Goal: Transaction & Acquisition: Purchase product/service

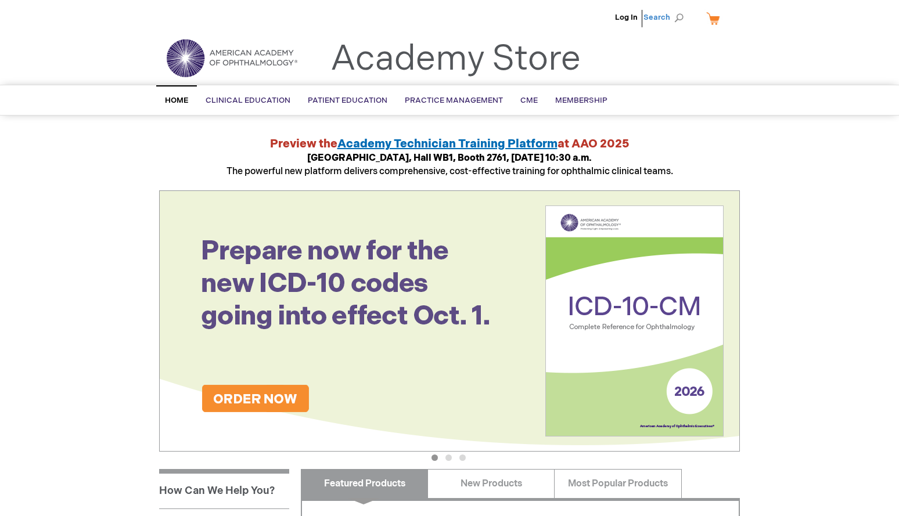
click at [665, 21] on span "Search" at bounding box center [666, 17] width 44 height 23
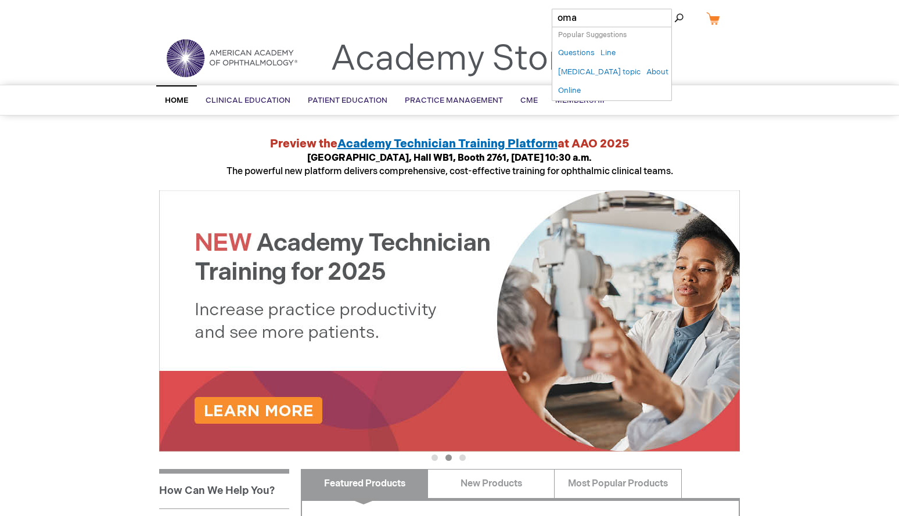
type input "oma"
click at [674, 9] on button "Search" at bounding box center [678, 18] width 9 height 19
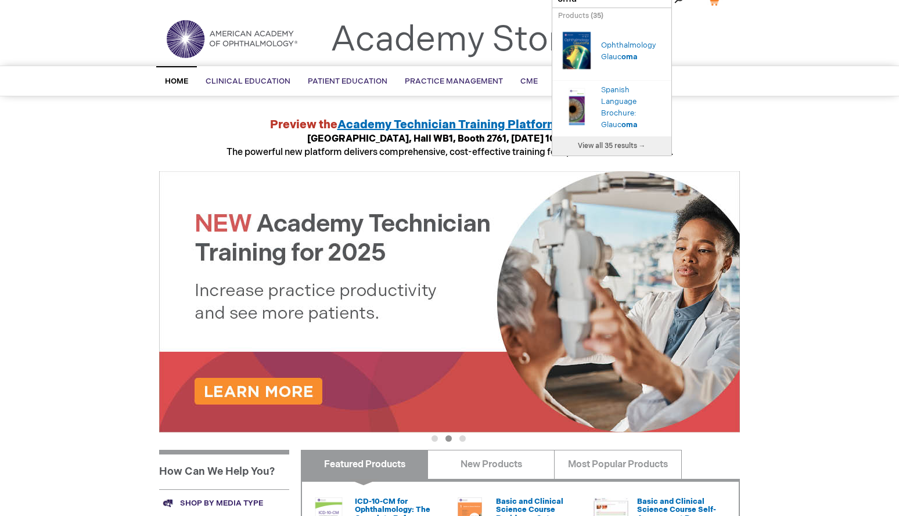
scroll to position [91, 0]
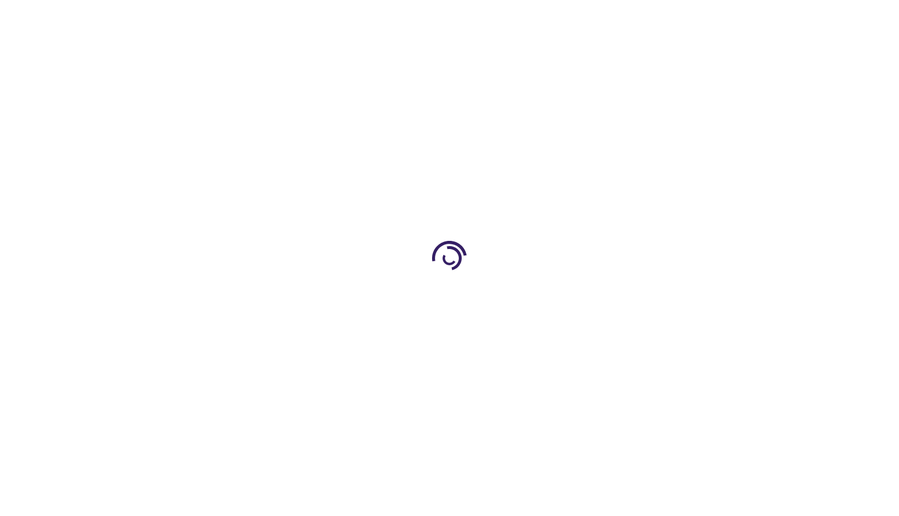
type input "0"
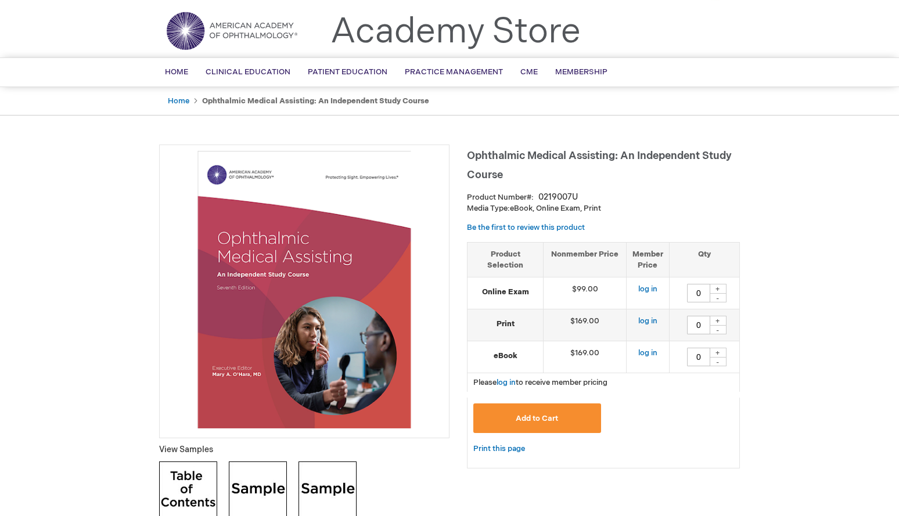
scroll to position [59, 0]
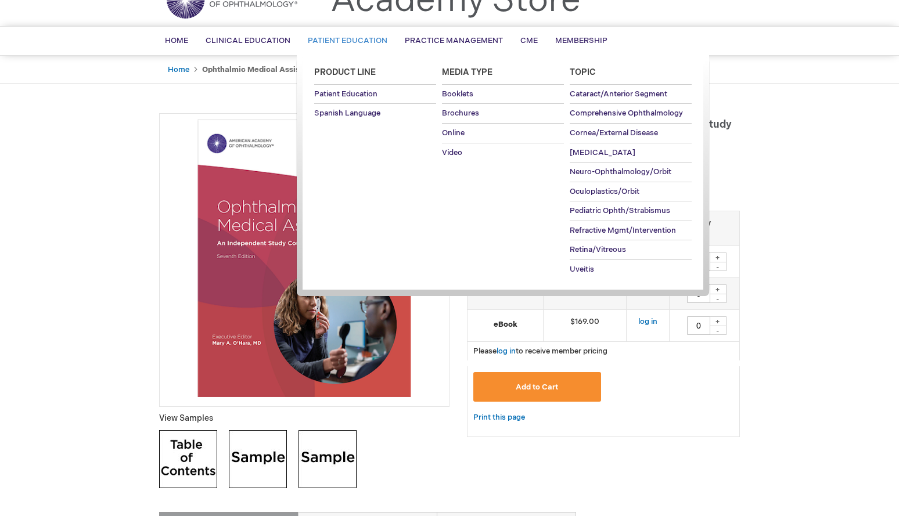
click at [464, 69] on span "Media Type" at bounding box center [467, 72] width 51 height 10
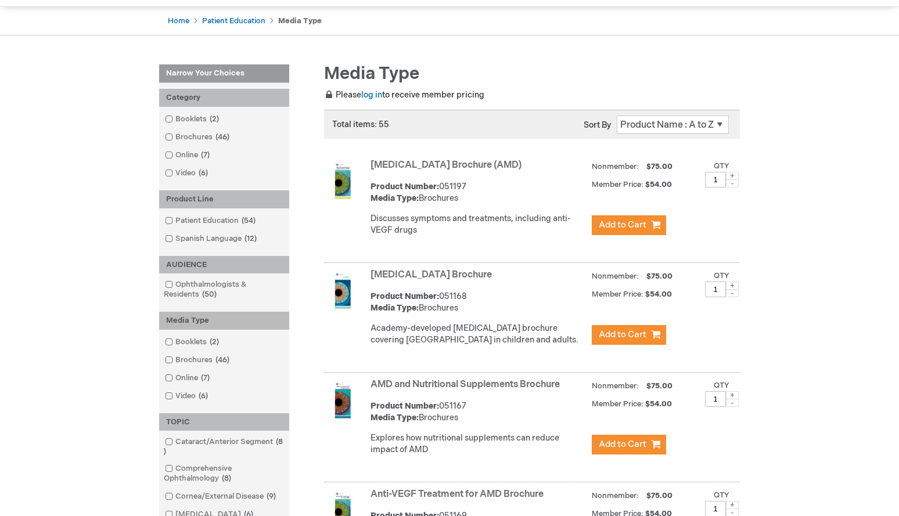
scroll to position [112, 0]
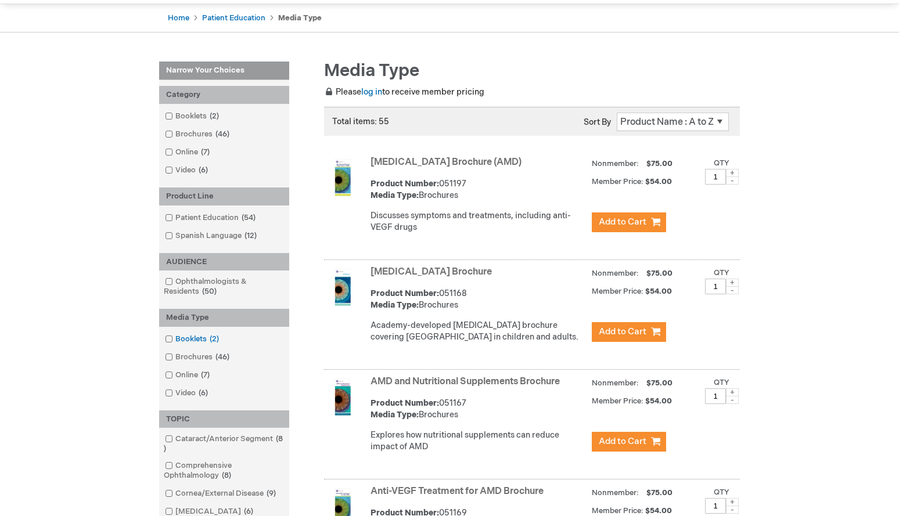
click at [188, 336] on link "Booklets 2 items" at bounding box center [193, 339] width 62 height 11
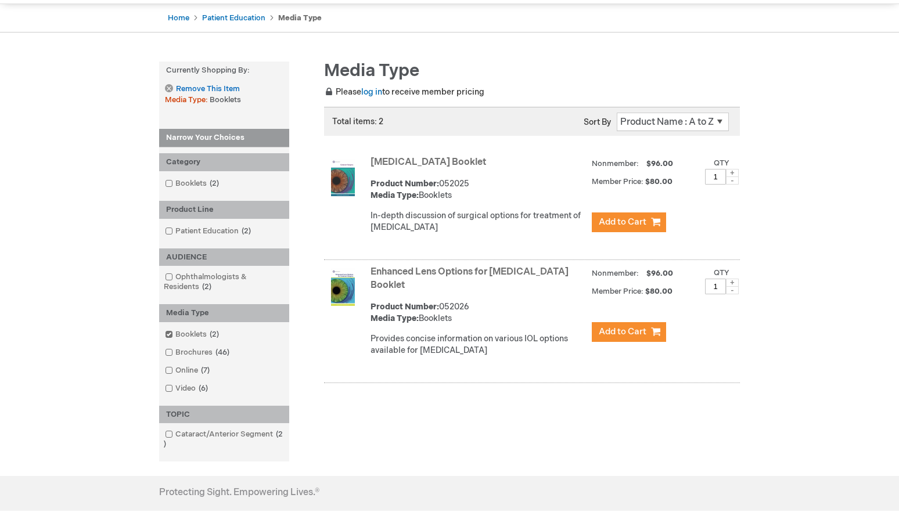
click at [180, 336] on link "Booklets 2 items" at bounding box center [193, 334] width 62 height 11
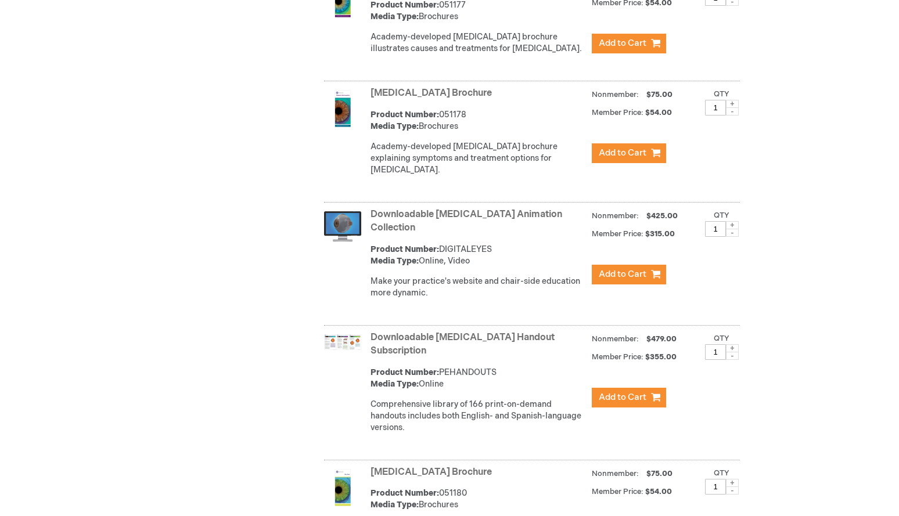
scroll to position [1631, 0]
